Goal: Use online tool/utility: Utilize a website feature to perform a specific function

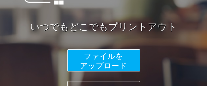
scroll to position [95, 0]
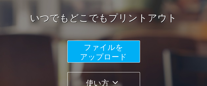
click at [114, 48] on span "ファイルを ​​アップロード" at bounding box center [103, 52] width 47 height 18
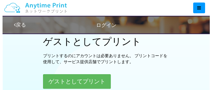
scroll to position [221, 0]
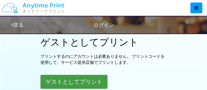
click at [78, 78] on button "ゲストとしてプリント" at bounding box center [73, 82] width 67 height 14
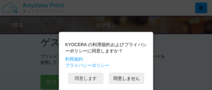
click at [82, 77] on button "同意します" at bounding box center [85, 78] width 35 height 11
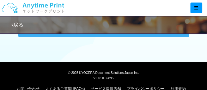
scroll to position [316, 0]
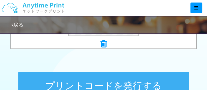
click at [117, 81] on button "プリントコードを発行する" at bounding box center [103, 86] width 171 height 28
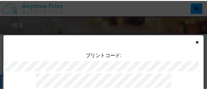
scroll to position [60, 0]
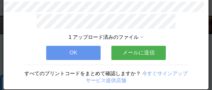
click at [82, 52] on button "OK" at bounding box center [73, 53] width 54 height 14
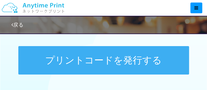
scroll to position [348, 0]
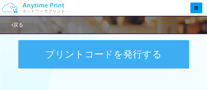
click at [102, 58] on button "プリントコードを発行する" at bounding box center [103, 54] width 171 height 28
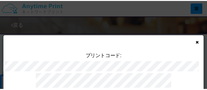
scroll to position [32, 0]
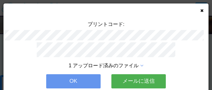
click at [75, 81] on button "OK" at bounding box center [73, 81] width 54 height 14
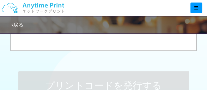
scroll to position [348, 0]
